Goal: Communication & Community: Ask a question

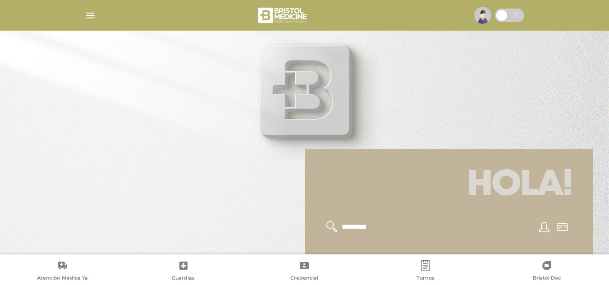
click at [94, 14] on img "button" at bounding box center [90, 15] width 11 height 11
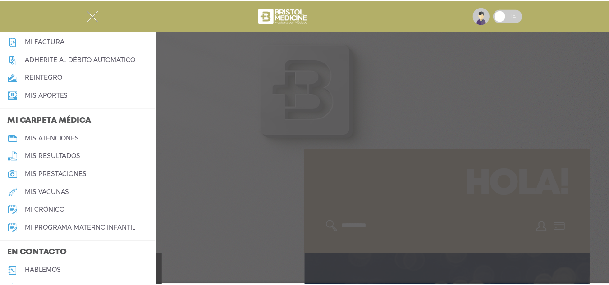
scroll to position [360, 0]
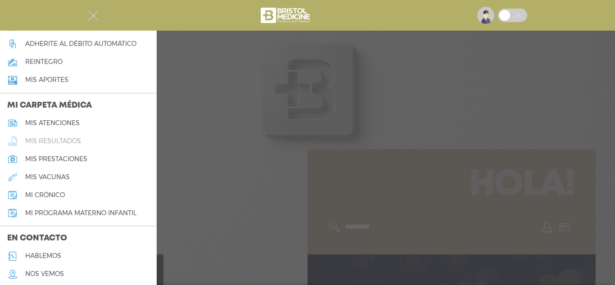
click at [75, 142] on h5 "mis resultados" at bounding box center [53, 141] width 56 height 8
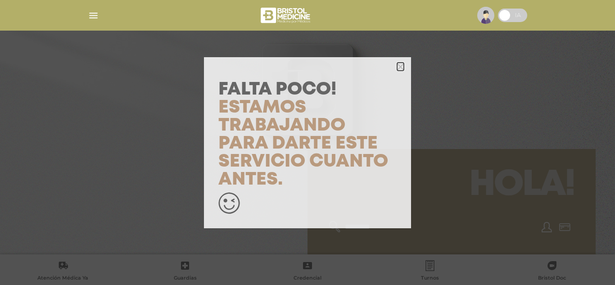
click at [400, 68] on icon "button" at bounding box center [400, 67] width 7 height 7
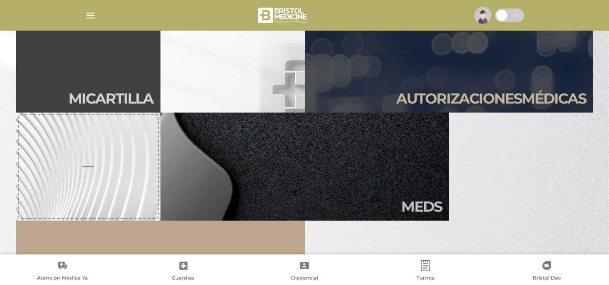
scroll to position [270, 0]
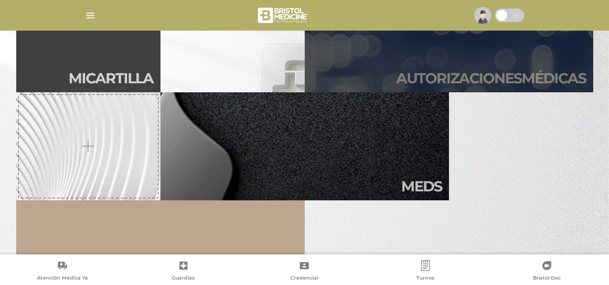
click at [442, 61] on link "Autori zaciones médicas" at bounding box center [449, 38] width 288 height 108
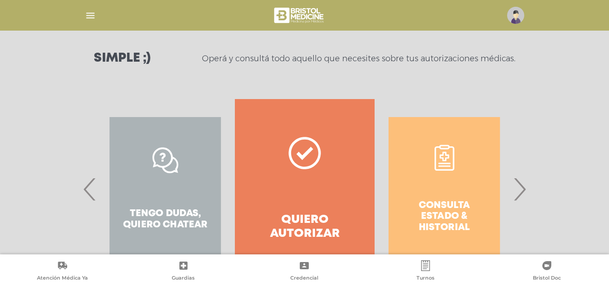
scroll to position [167, 0]
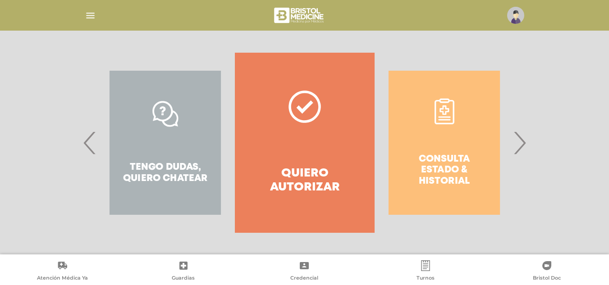
click at [446, 142] on div "Consulta estado & historial" at bounding box center [443, 143] width 139 height 180
click at [455, 126] on div "Consulta estado & historial" at bounding box center [443, 143] width 139 height 180
click at [517, 144] on span "›" at bounding box center [519, 142] width 18 height 49
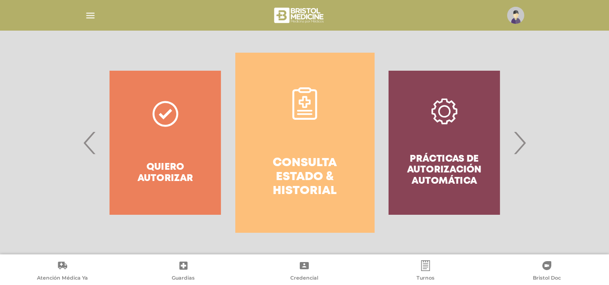
click at [295, 121] on link "Consulta estado & historial" at bounding box center [304, 143] width 139 height 180
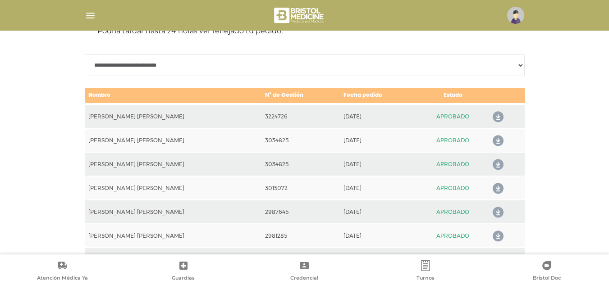
scroll to position [445, 0]
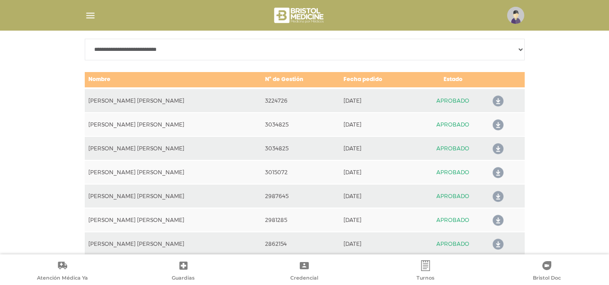
click at [491, 99] on icon at bounding box center [496, 101] width 14 height 14
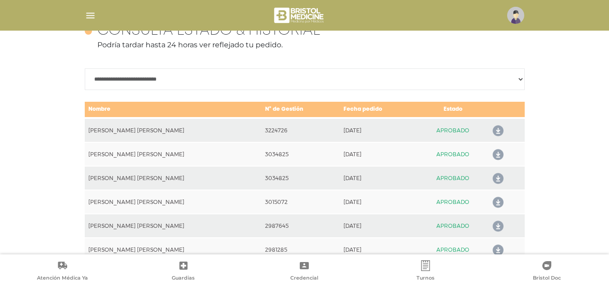
scroll to position [400, 0]
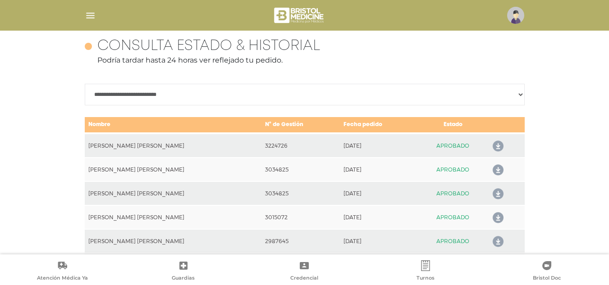
drag, startPoint x: 463, startPoint y: 146, endPoint x: 419, endPoint y: 147, distance: 44.6
click at [419, 147] on td "APROBADO" at bounding box center [452, 145] width 69 height 24
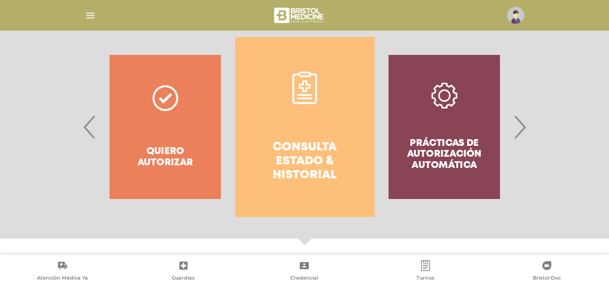
scroll to position [175, 0]
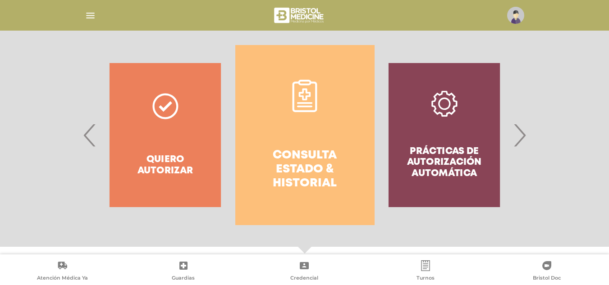
click at [519, 142] on span "›" at bounding box center [519, 135] width 18 height 49
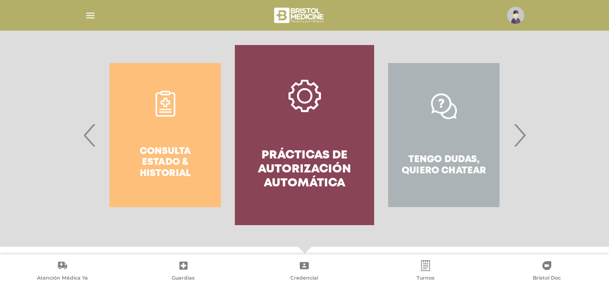
click at [310, 121] on link "Prácticas de autorización automática" at bounding box center [304, 135] width 139 height 180
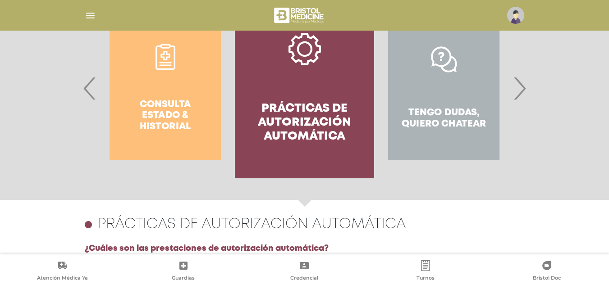
scroll to position [146, 0]
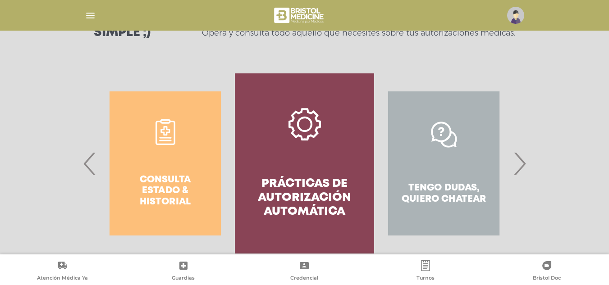
click at [444, 143] on div "Tengo dudas, quiero chatear" at bounding box center [443, 163] width 139 height 180
click at [527, 169] on span "›" at bounding box center [519, 163] width 18 height 49
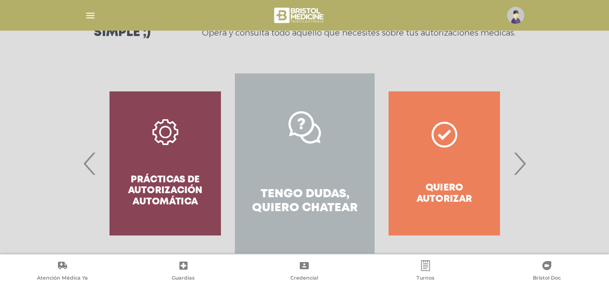
click at [298, 141] on icon at bounding box center [304, 127] width 32 height 32
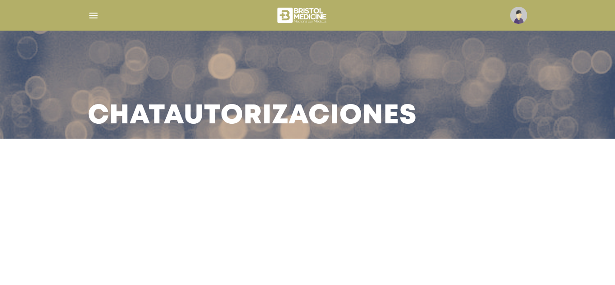
click at [273, 151] on main "Chat Autorizaciones" at bounding box center [307, 142] width 615 height 285
click at [271, 187] on main "Chat Autorizaciones" at bounding box center [307, 142] width 615 height 285
drag, startPoint x: 615, startPoint y: 90, endPoint x: 269, endPoint y: 10, distance: 355.2
click at [593, 106] on div "Chat Autorizaciones" at bounding box center [307, 69] width 615 height 139
click at [289, 15] on img at bounding box center [303, 16] width 54 height 22
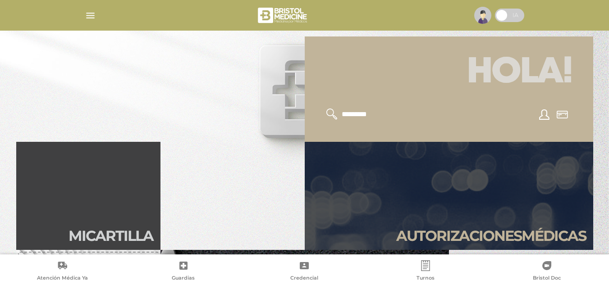
scroll to position [90, 0]
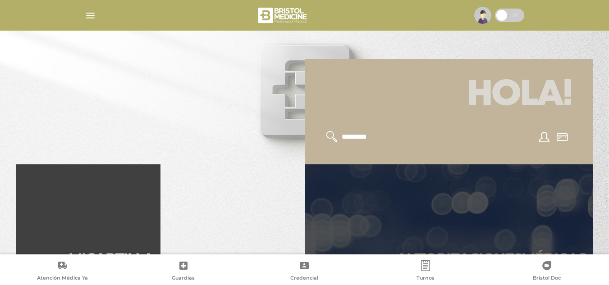
click at [497, 205] on link "Autori zaciones médicas" at bounding box center [449, 218] width 288 height 108
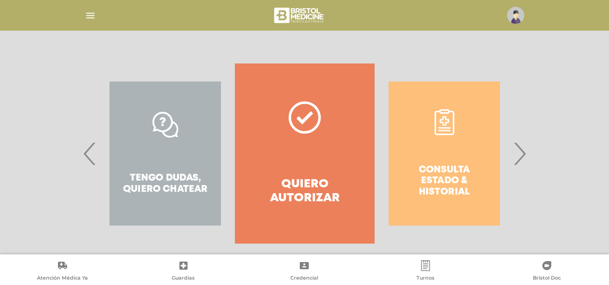
scroll to position [167, 0]
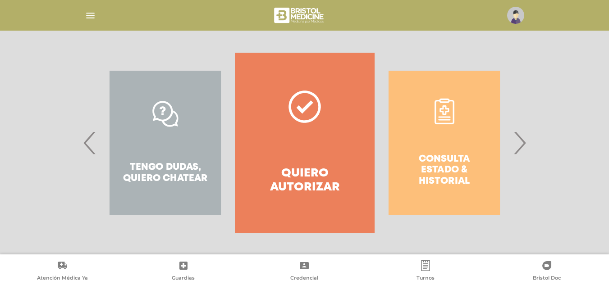
click at [86, 140] on span "‹" at bounding box center [90, 142] width 18 height 49
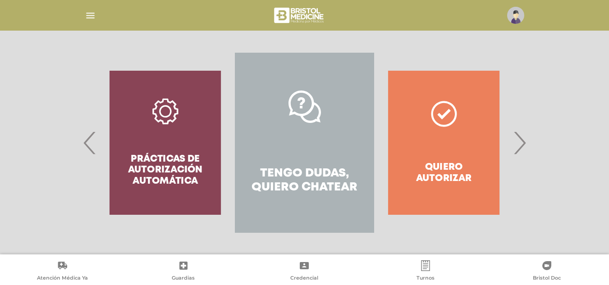
click at [296, 132] on link "Tengo dudas, quiero chatear" at bounding box center [304, 143] width 139 height 180
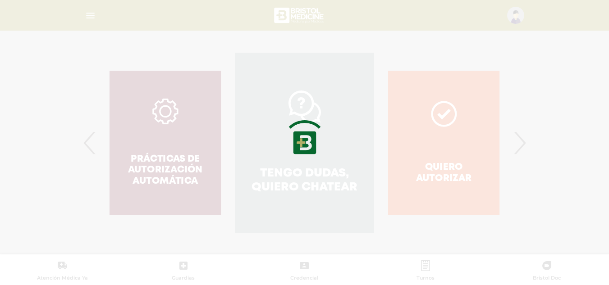
scroll to position [197, 0]
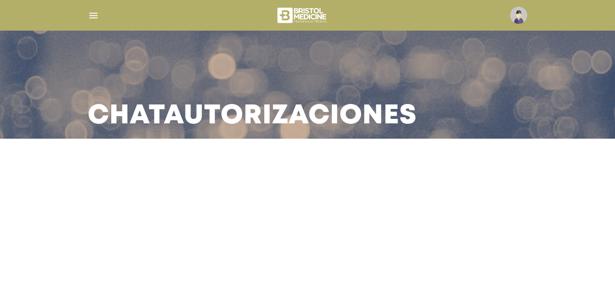
click at [293, 125] on h3 "Chat Autorizaciones" at bounding box center [252, 116] width 329 height 23
drag, startPoint x: 143, startPoint y: 182, endPoint x: 76, endPoint y: 171, distance: 68.5
click at [141, 182] on main "Chat Autorizaciones" at bounding box center [307, 142] width 615 height 285
drag, startPoint x: 65, startPoint y: 160, endPoint x: 130, endPoint y: 116, distance: 78.7
click at [70, 154] on main "Chat Autorizaciones" at bounding box center [307, 142] width 615 height 285
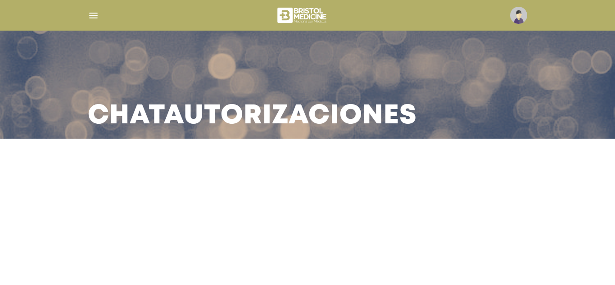
drag, startPoint x: 130, startPoint y: 116, endPoint x: 243, endPoint y: 106, distance: 113.5
click at [132, 116] on h3 "Chat Autorizaciones" at bounding box center [252, 116] width 329 height 23
click at [244, 106] on h3 "Chat Autorizaciones" at bounding box center [252, 116] width 329 height 23
click at [245, 121] on h3 "Chat Autorizaciones" at bounding box center [252, 116] width 329 height 23
drag, startPoint x: 359, startPoint y: 111, endPoint x: 427, endPoint y: 116, distance: 67.8
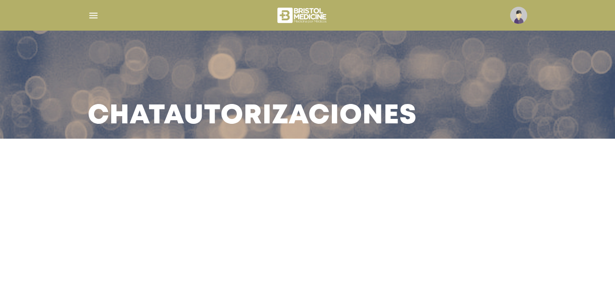
click at [363, 112] on h3 "Chat Autorizaciones" at bounding box center [252, 116] width 329 height 23
click at [427, 116] on div "Chat Autorizaciones" at bounding box center [307, 85] width 461 height 108
click at [481, 116] on div "Chat Autorizaciones" at bounding box center [307, 85] width 461 height 108
drag, startPoint x: 386, startPoint y: 37, endPoint x: 263, endPoint y: 55, distance: 123.9
click at [378, 39] on div "Chat Autorizaciones" at bounding box center [307, 85] width 461 height 108
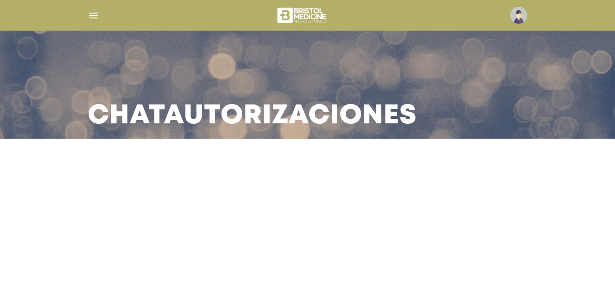
click at [151, 87] on div "Chat Autorizaciones" at bounding box center [307, 85] width 461 height 108
drag, startPoint x: 125, startPoint y: 108, endPoint x: 103, endPoint y: 113, distance: 23.0
click at [125, 109] on h3 "Chat Autorizaciones" at bounding box center [252, 116] width 329 height 23
click at [94, 116] on h3 "Chat Autorizaciones" at bounding box center [252, 116] width 329 height 23
click at [84, 117] on div "Chat Autorizaciones" at bounding box center [307, 85] width 461 height 108
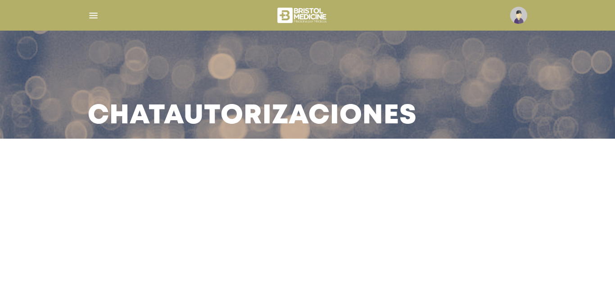
click at [519, 17] on img at bounding box center [518, 15] width 17 height 17
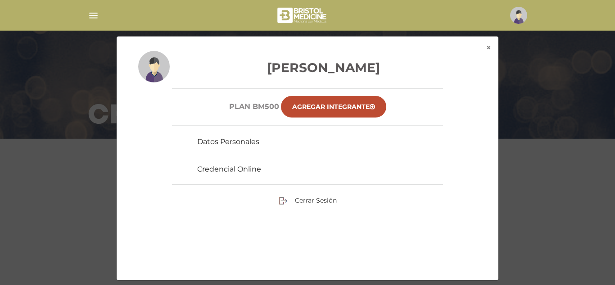
click at [556, 119] on div "× × [PERSON_NAME] Plan BM500 Agregar Integrante Datos Personales Credencial Onl…" at bounding box center [307, 158] width 585 height 245
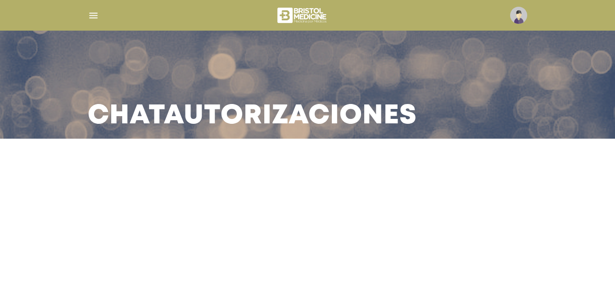
click at [305, 114] on h3 "Chat Autorizaciones" at bounding box center [252, 116] width 329 height 23
click at [93, 14] on img "button" at bounding box center [93, 15] width 11 height 11
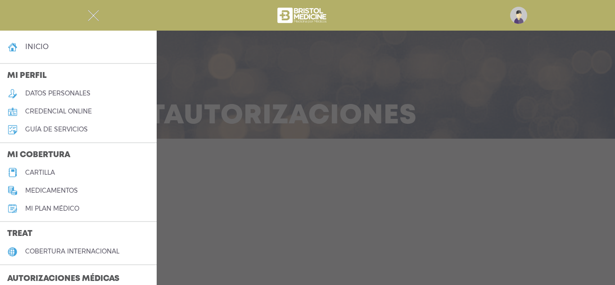
click at [309, 113] on div at bounding box center [307, 142] width 615 height 285
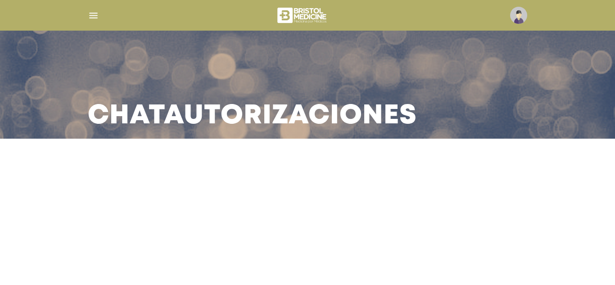
click at [220, 117] on h3 "Chat Autorizaciones" at bounding box center [252, 116] width 329 height 23
click at [211, 213] on main "Chat Autorizaciones" at bounding box center [307, 142] width 615 height 285
click at [228, 105] on h3 "Chat Autorizaciones" at bounding box center [252, 116] width 329 height 23
